Goal: Task Accomplishment & Management: Complete application form

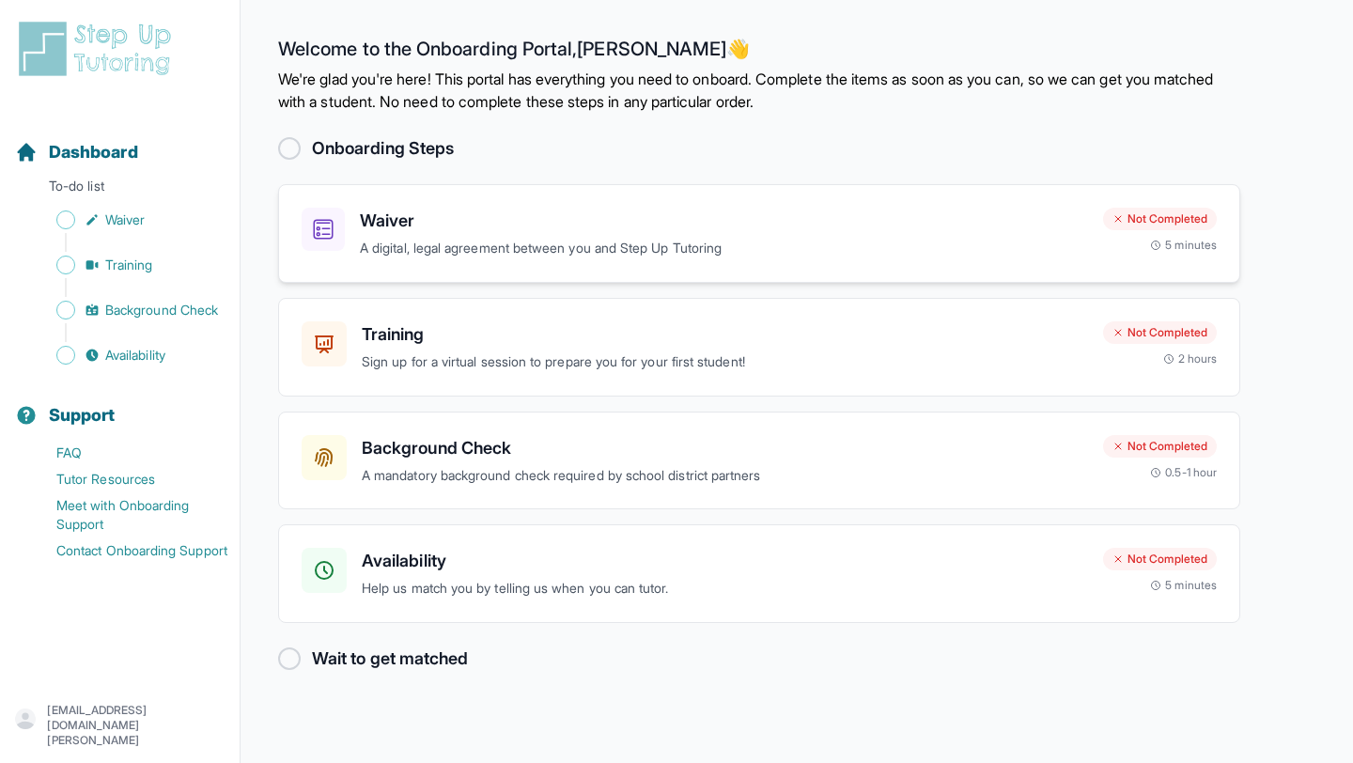
click at [393, 226] on h3 "Waiver" at bounding box center [724, 221] width 728 height 26
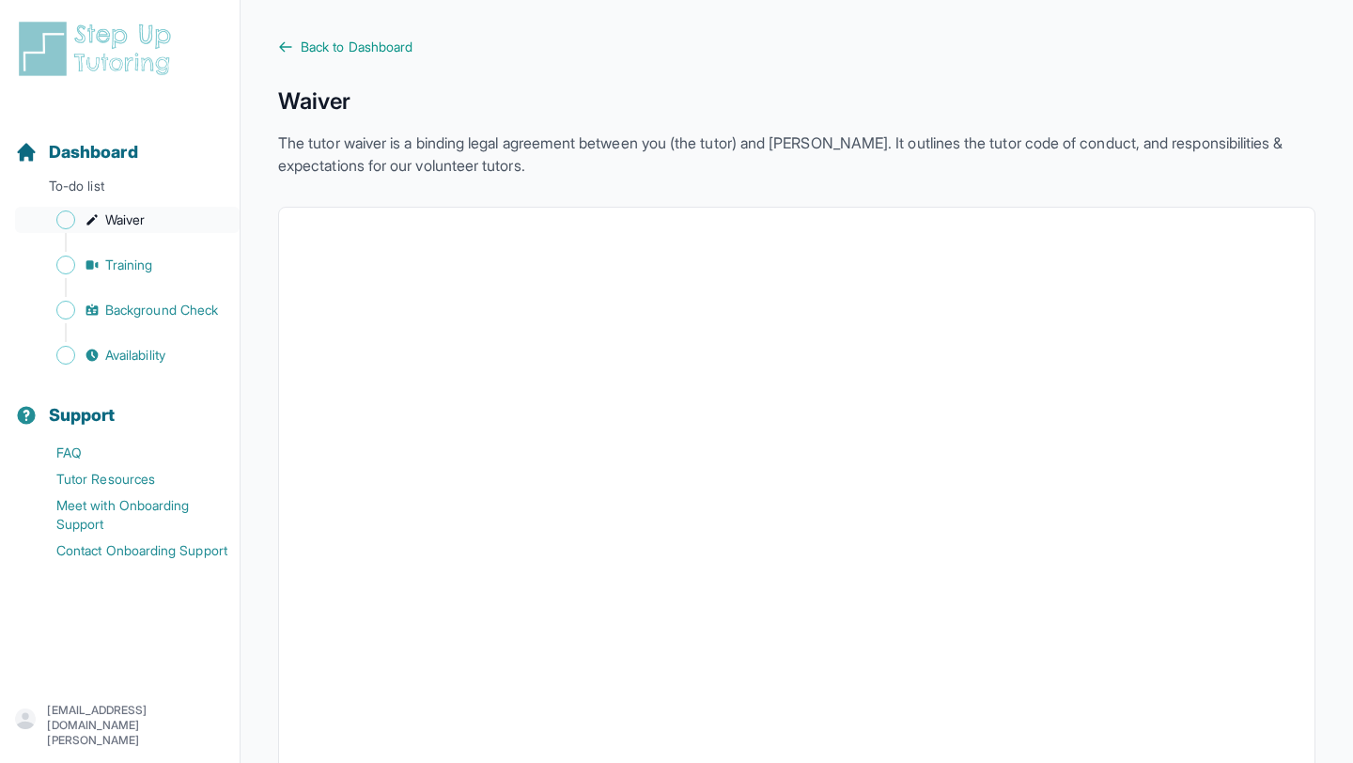
click at [123, 219] on span "Waiver" at bounding box center [124, 219] width 39 height 19
click at [333, 39] on span "Back to Dashboard" at bounding box center [357, 47] width 112 height 19
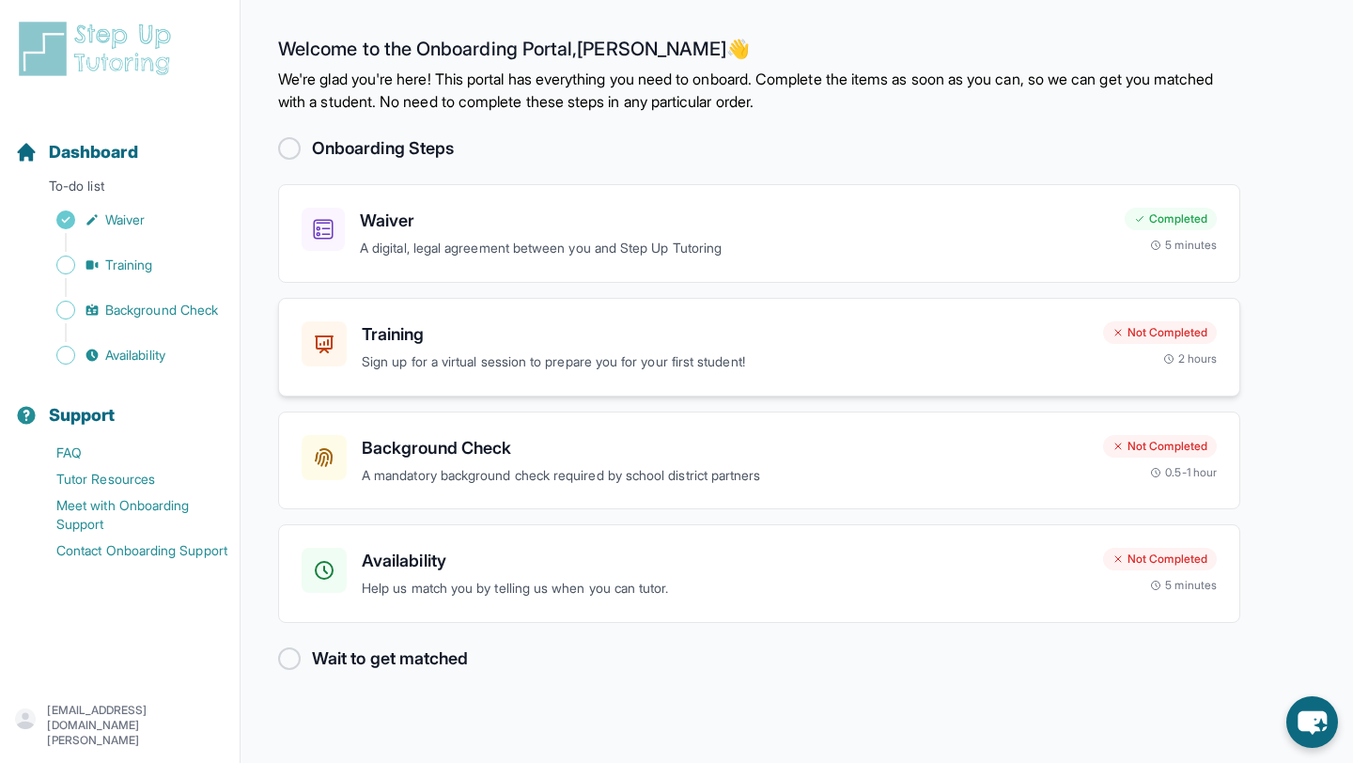
click at [536, 360] on p "Sign up for a virtual session to prepare you for your first student!" at bounding box center [725, 362] width 726 height 22
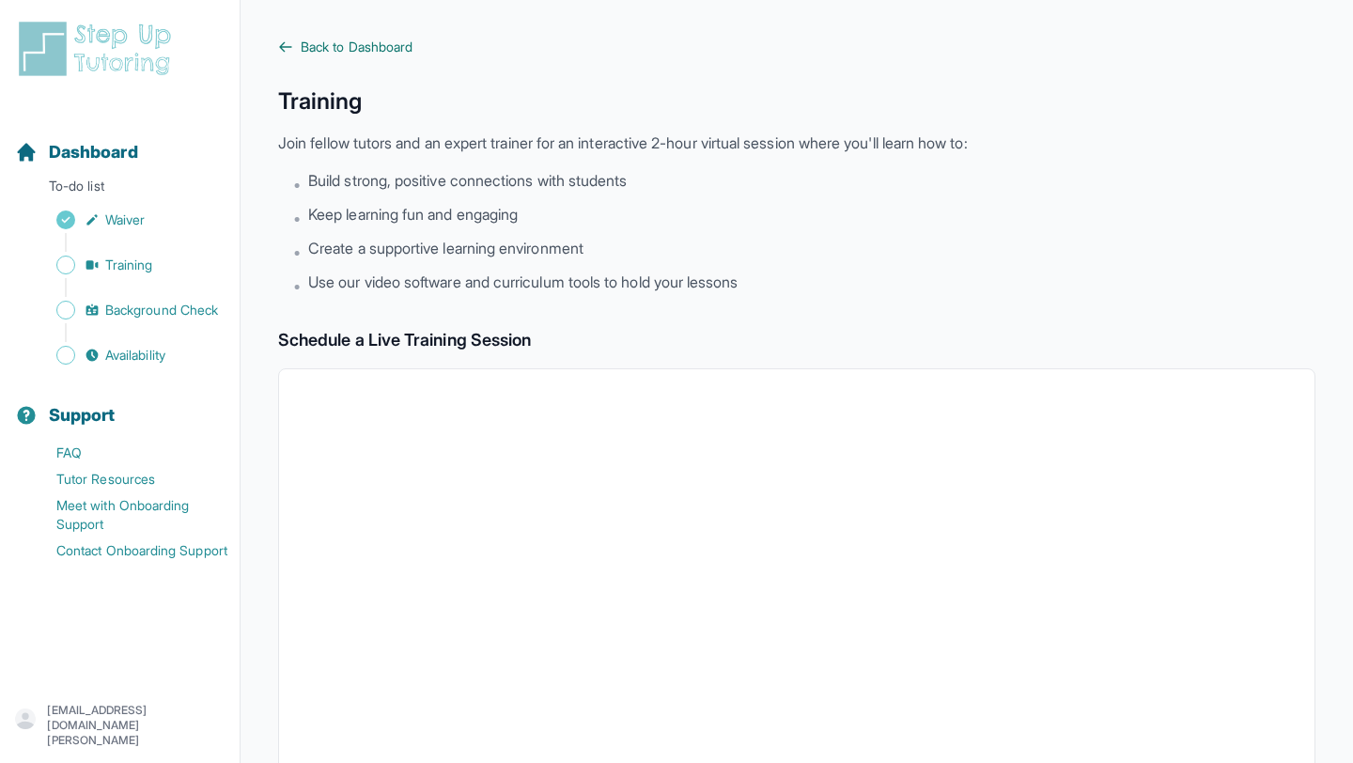
click at [317, 44] on span "Back to Dashboard" at bounding box center [357, 47] width 112 height 19
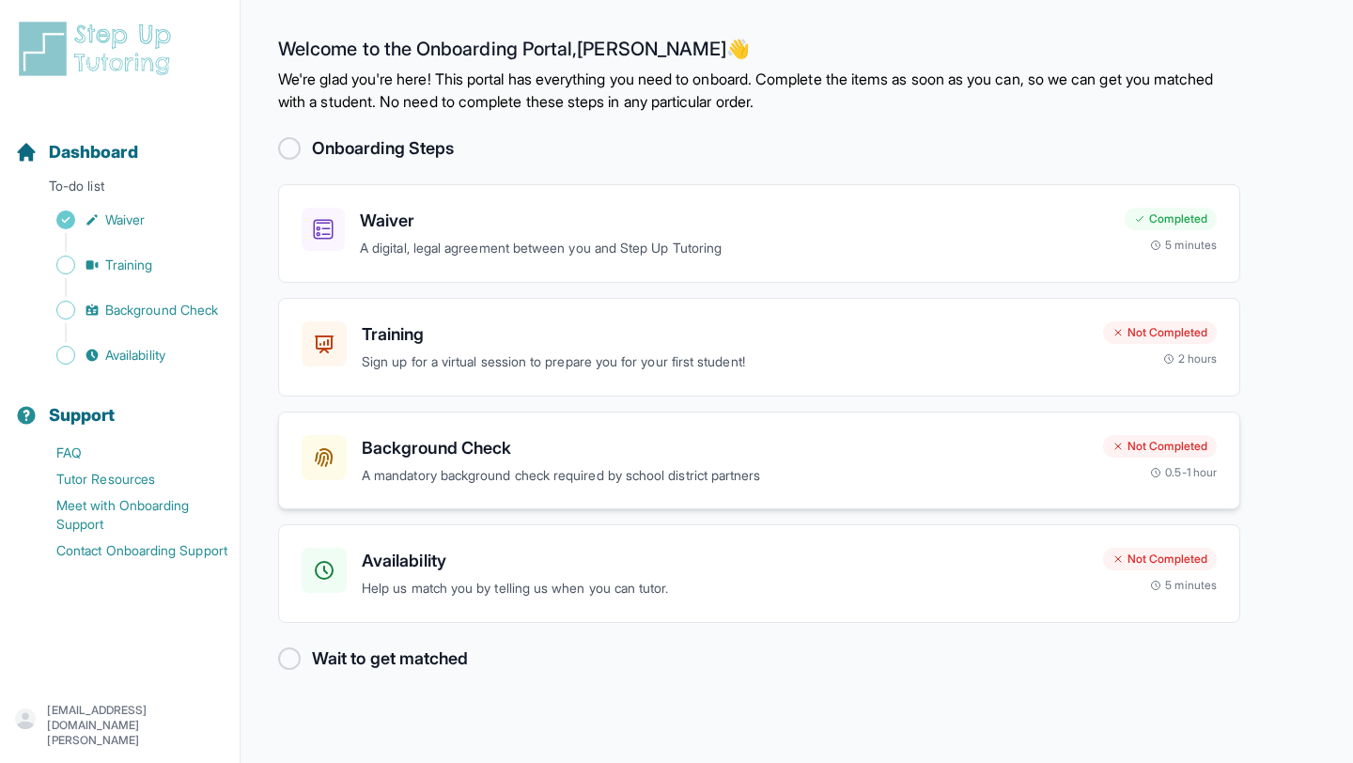
click at [489, 449] on h3 "Background Check" at bounding box center [725, 448] width 726 height 26
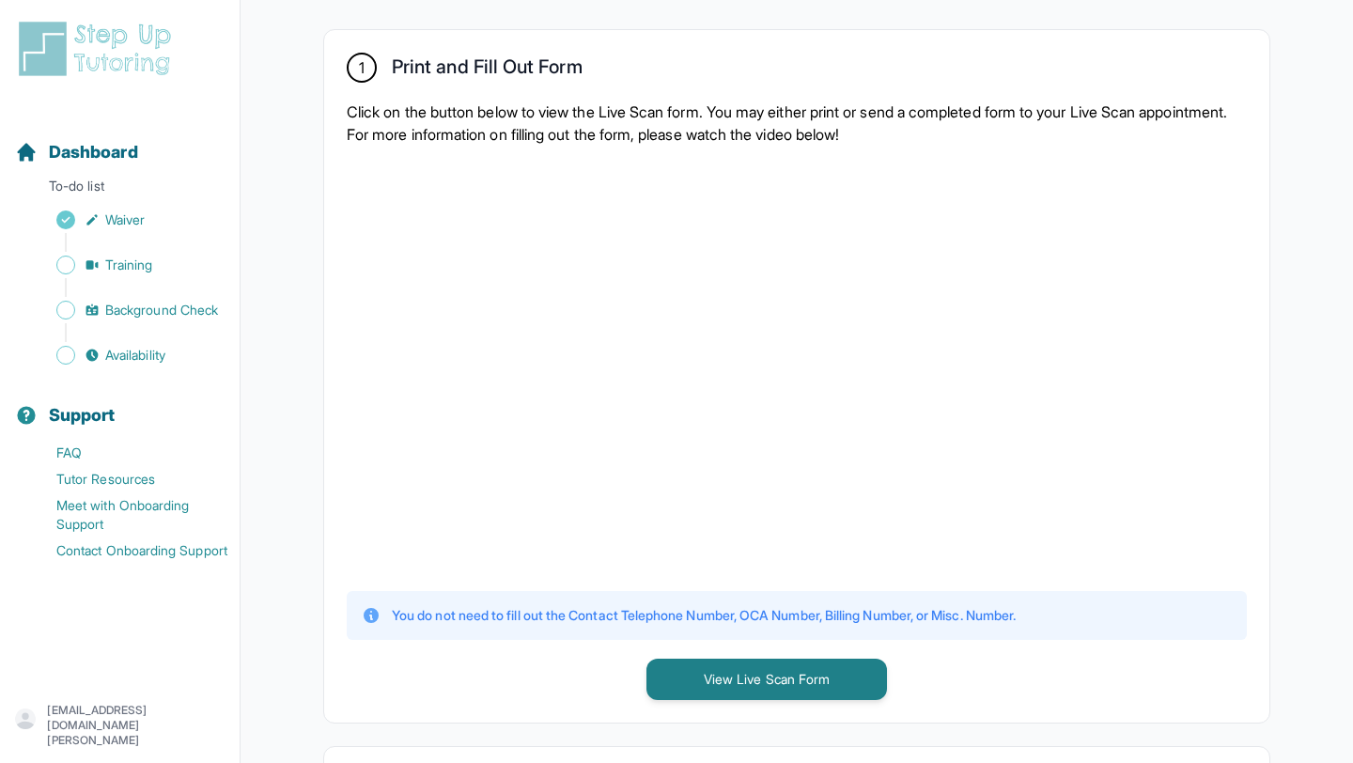
scroll to position [357, 0]
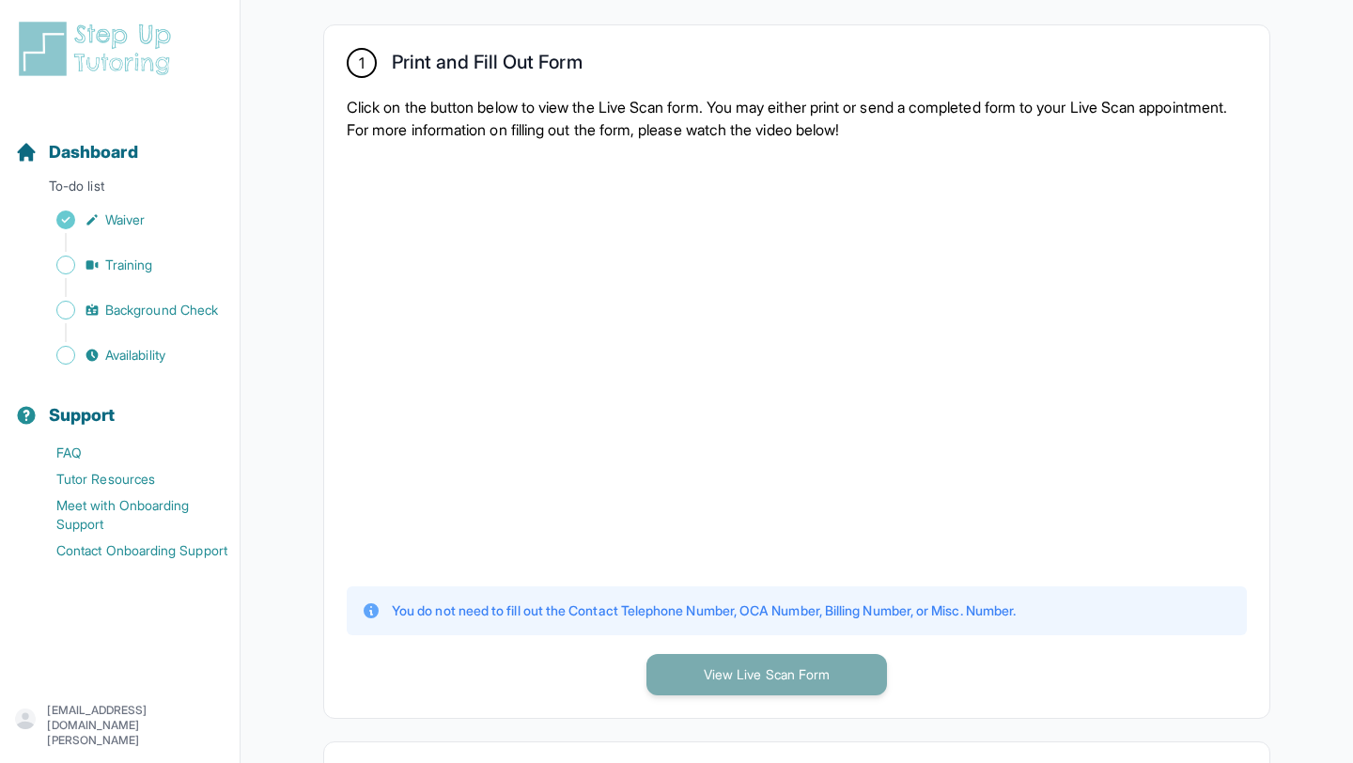
click at [793, 683] on button "View Live Scan Form" at bounding box center [766, 674] width 240 height 41
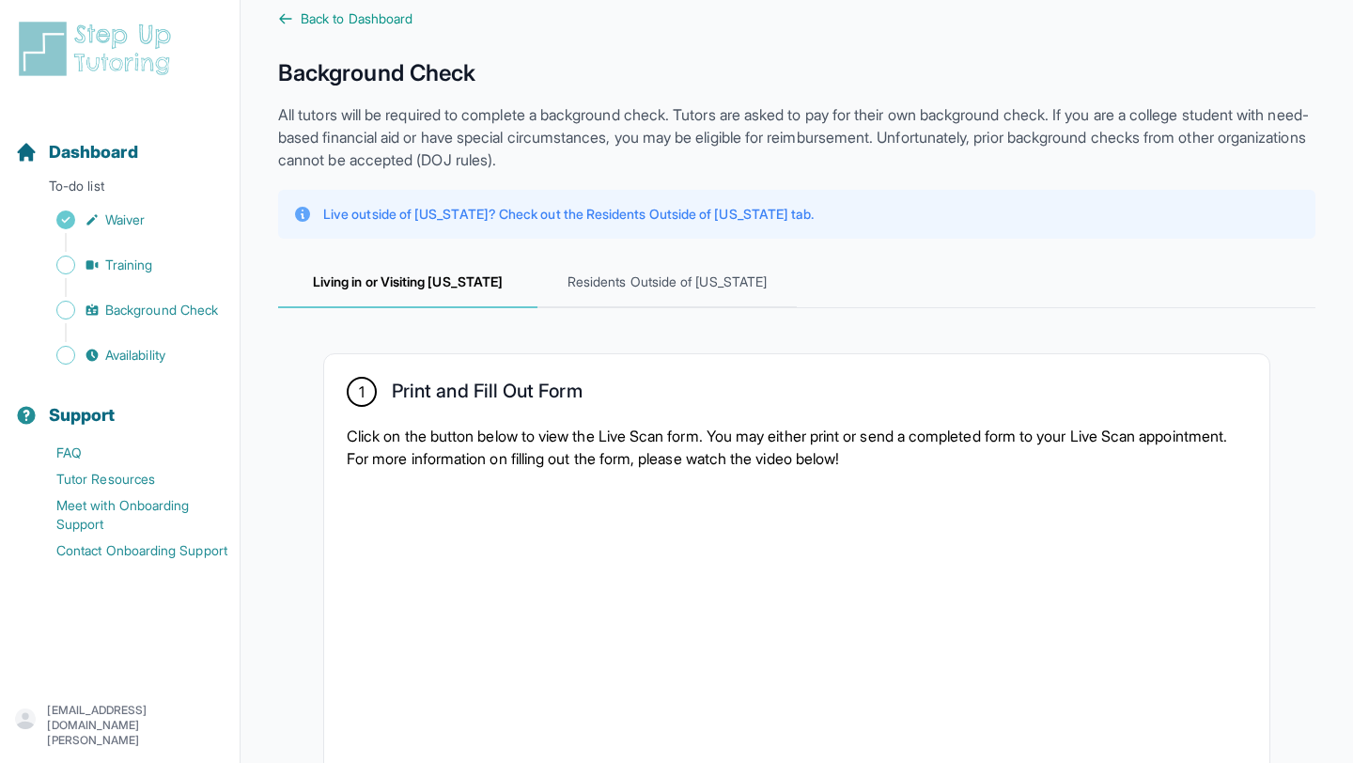
scroll to position [0, 0]
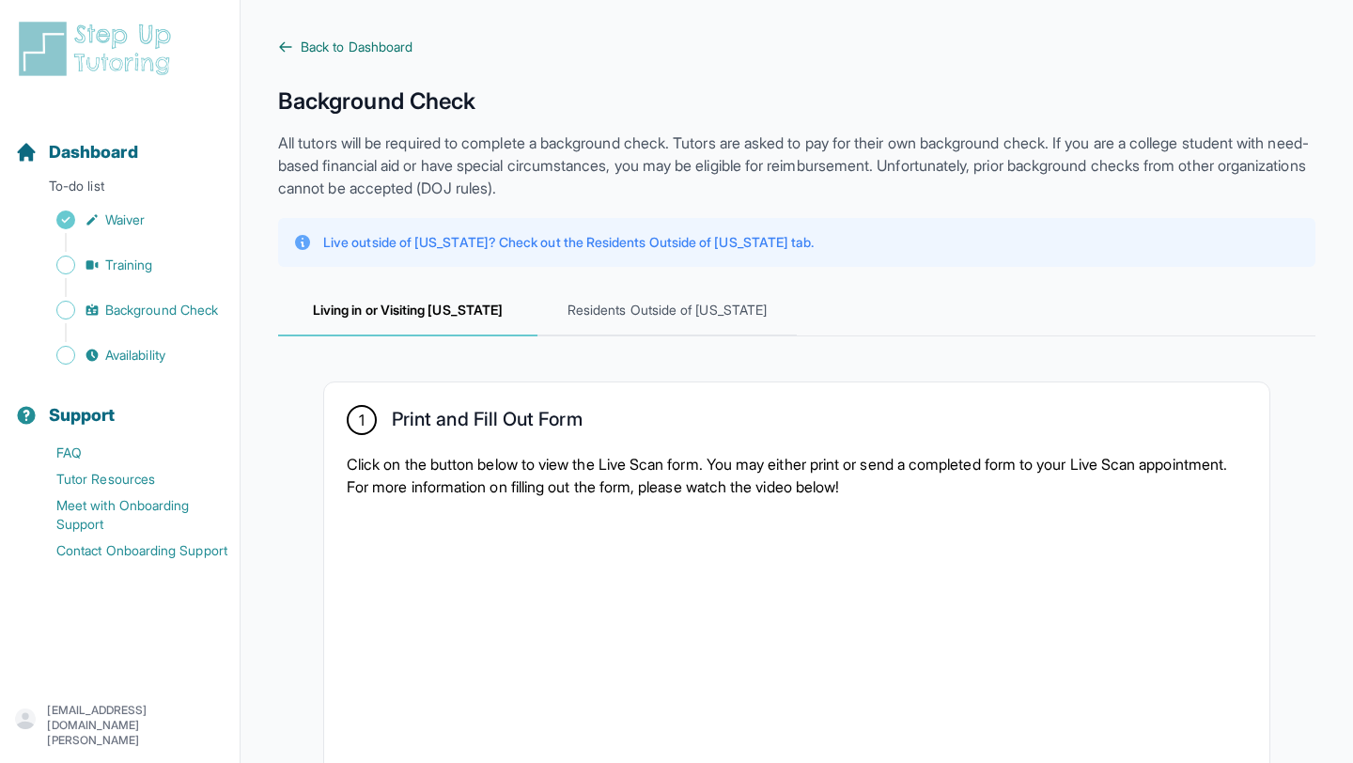
click at [307, 49] on span "Back to Dashboard" at bounding box center [357, 47] width 112 height 19
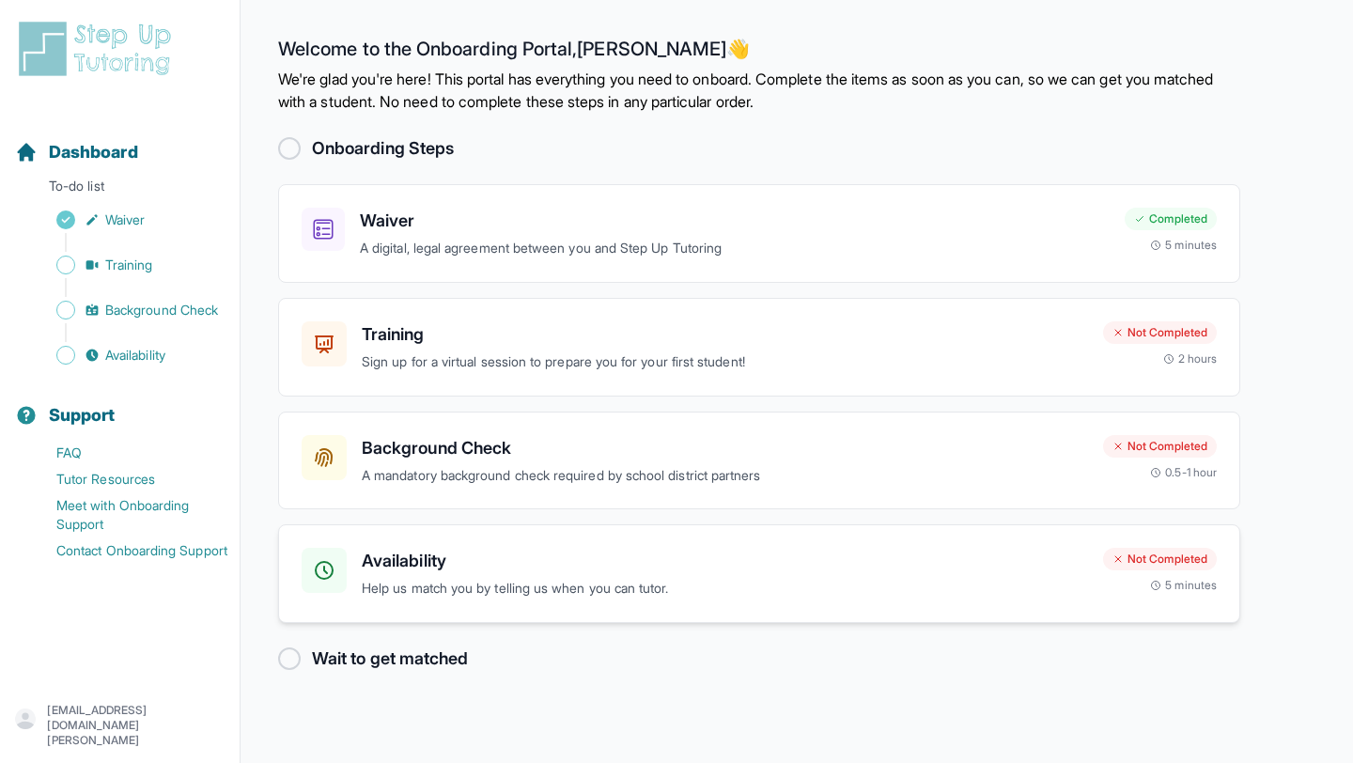
click at [455, 553] on h3 "Availability" at bounding box center [725, 561] width 726 height 26
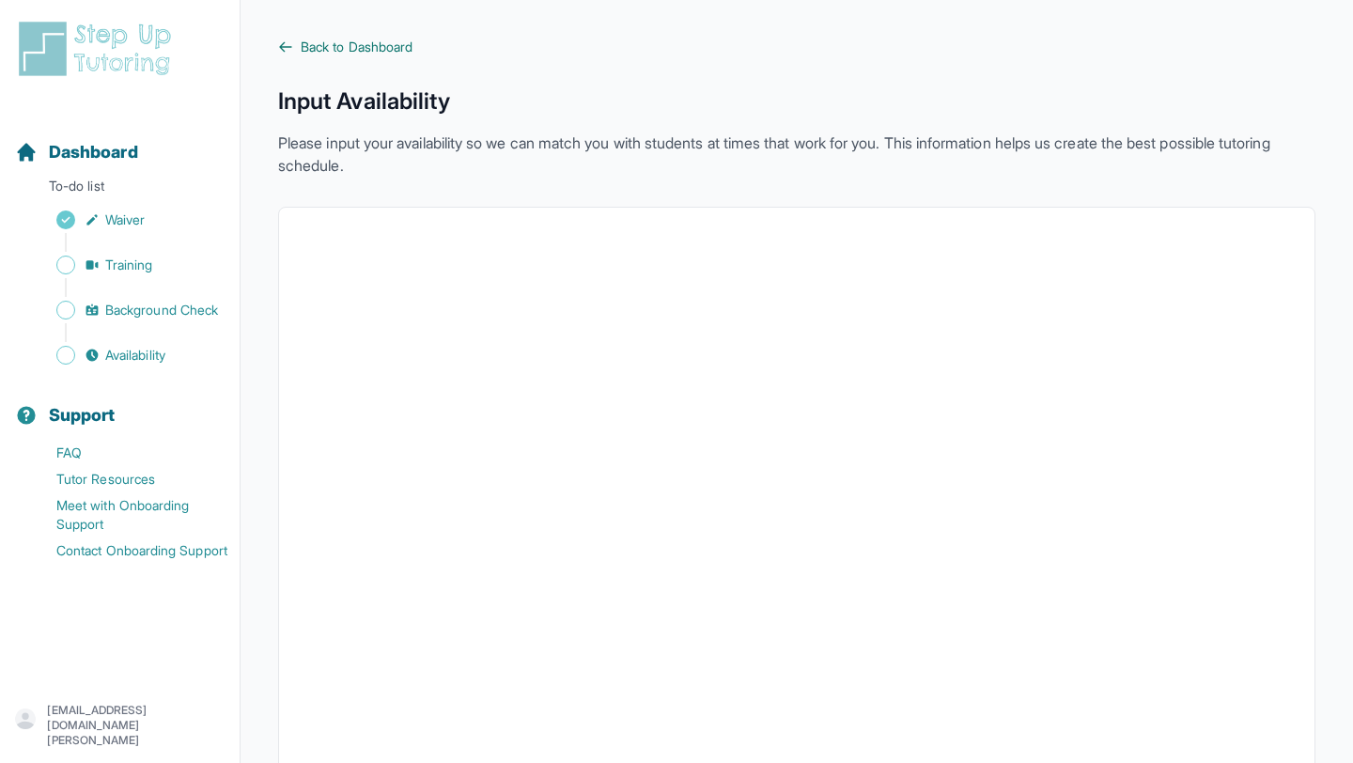
click at [311, 41] on span "Back to Dashboard" at bounding box center [357, 47] width 112 height 19
